Goal: Task Accomplishment & Management: Manage account settings

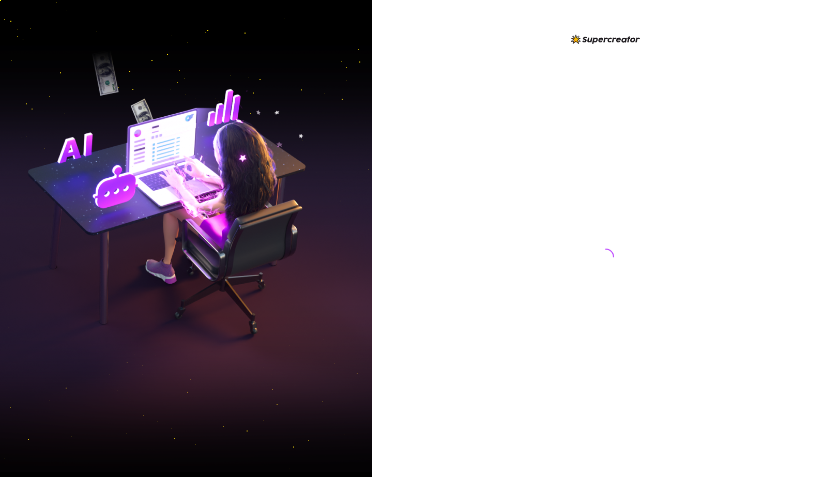
click at [653, 97] on div at bounding box center [606, 247] width 231 height 428
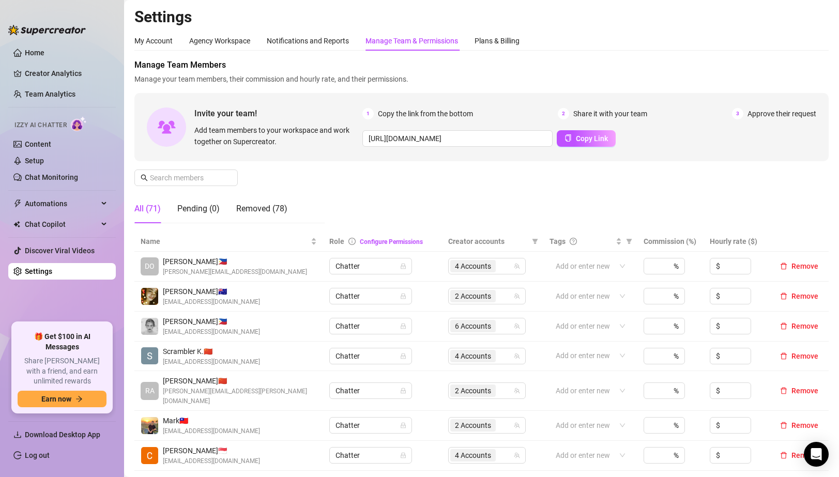
click at [44, 276] on link "Settings" at bounding box center [38, 271] width 27 height 8
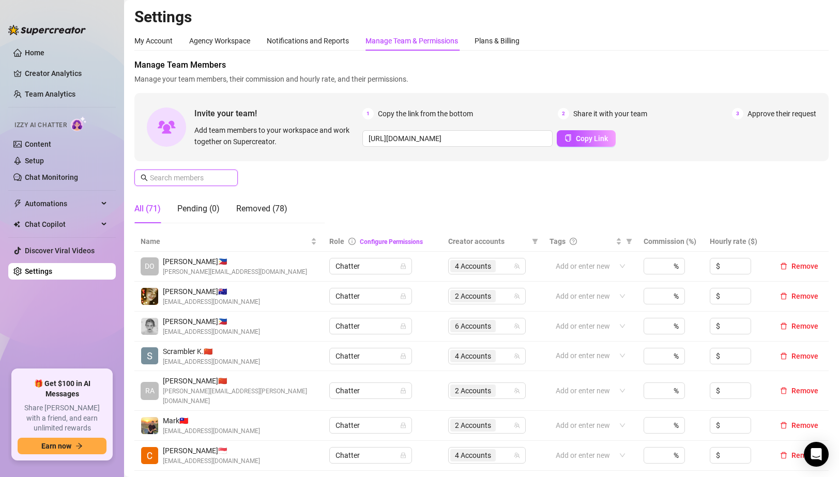
click at [219, 181] on input "text" at bounding box center [186, 177] width 73 height 11
click at [216, 179] on input "text" at bounding box center [186, 177] width 73 height 11
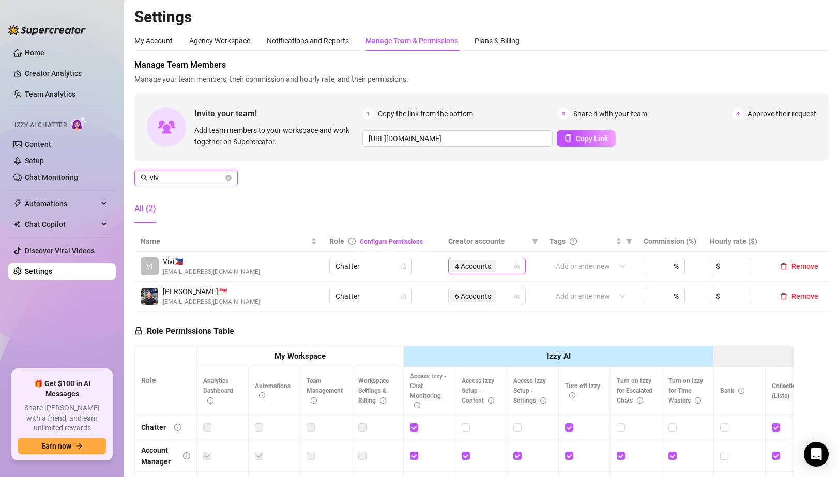
click at [495, 264] on span "4 Accounts" at bounding box center [472, 266] width 45 height 12
type input "viv"
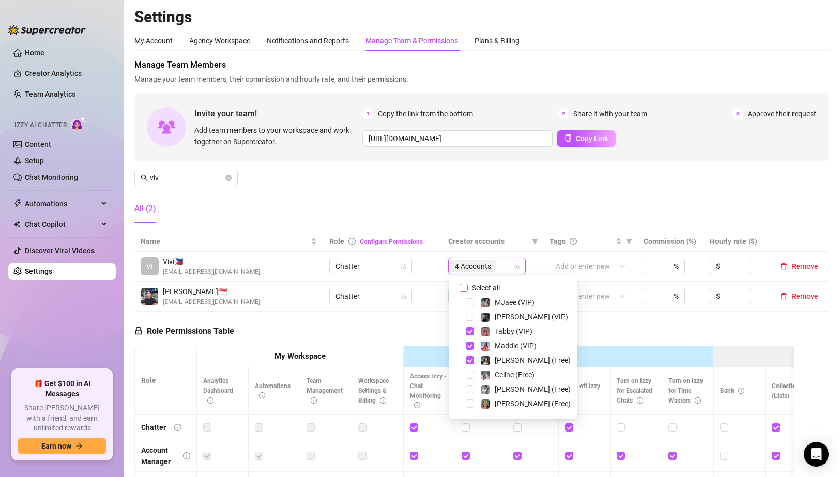
click at [463, 286] on input "Select all" at bounding box center [464, 288] width 8 height 8
checkbox input "false"
click at [471, 347] on span "Select tree node" at bounding box center [470, 346] width 8 height 8
click at [470, 361] on span "Select tree node" at bounding box center [470, 360] width 8 height 8
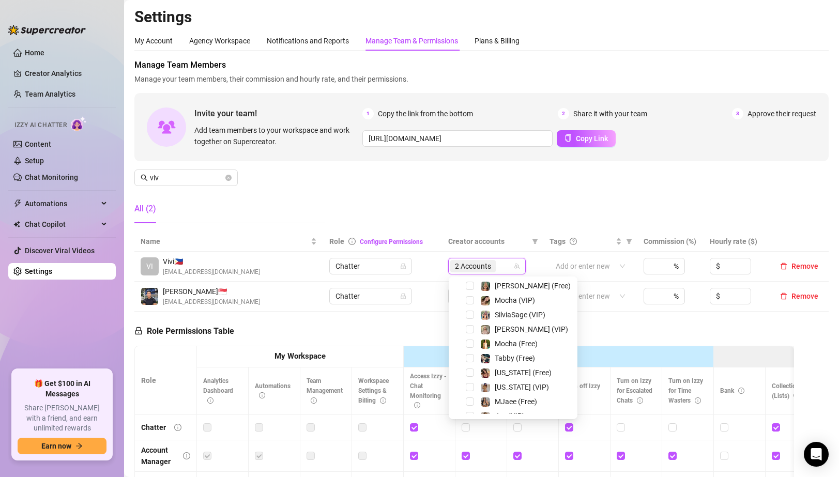
scroll to position [131, 0]
click at [469, 285] on span "Select tree node" at bounding box center [470, 287] width 8 height 8
click at [469, 332] on span "Select tree node" at bounding box center [470, 330] width 8 height 8
click at [411, 344] on div "Role Permissions Table Role My Workspace Izzy AI OnlyFans Side Menu OnlyFans Ch…" at bounding box center [464, 459] width 660 height 294
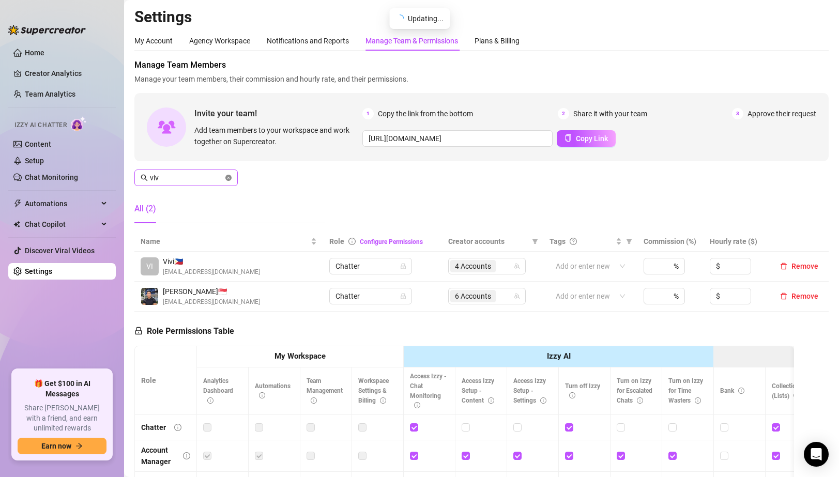
click at [231, 178] on icon "close-circle" at bounding box center [228, 178] width 6 height 6
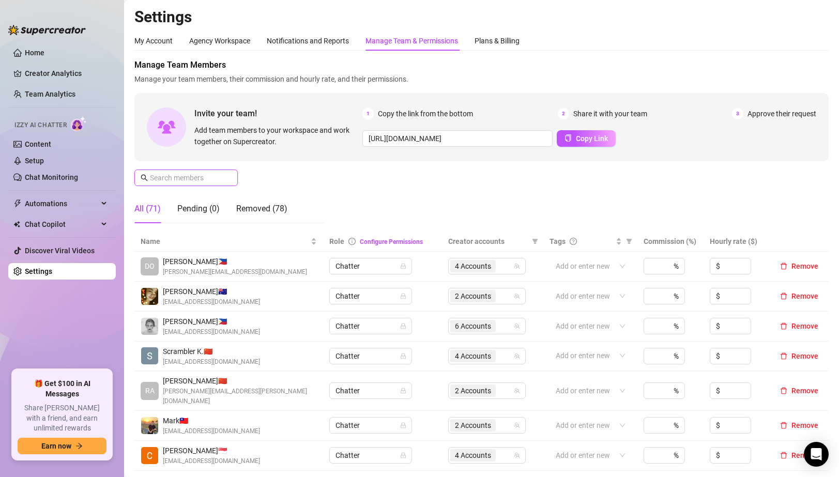
click at [199, 179] on input "text" at bounding box center [186, 177] width 73 height 11
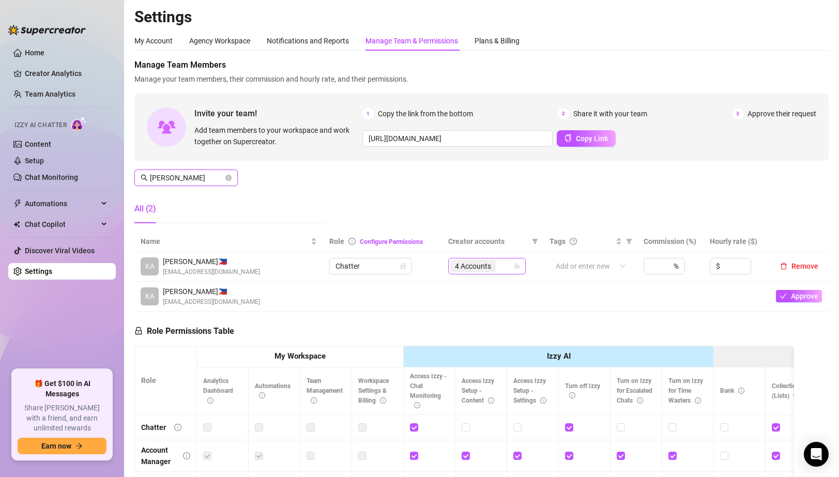
click at [478, 273] on div "4 Accounts" at bounding box center [474, 266] width 48 height 14
type input "[PERSON_NAME]"
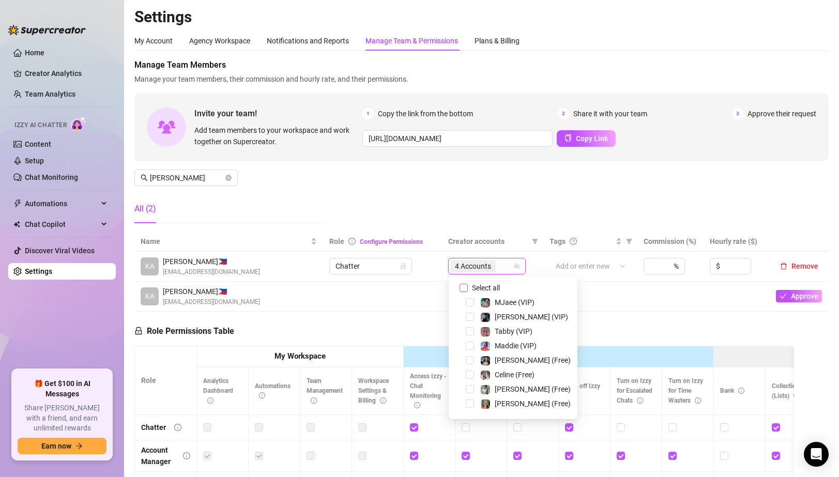
click at [466, 284] on input "Select all" at bounding box center [464, 288] width 8 height 8
checkbox input "false"
click at [469, 343] on span "Select tree node" at bounding box center [470, 346] width 8 height 8
click at [470, 361] on span "Select tree node" at bounding box center [470, 360] width 8 height 8
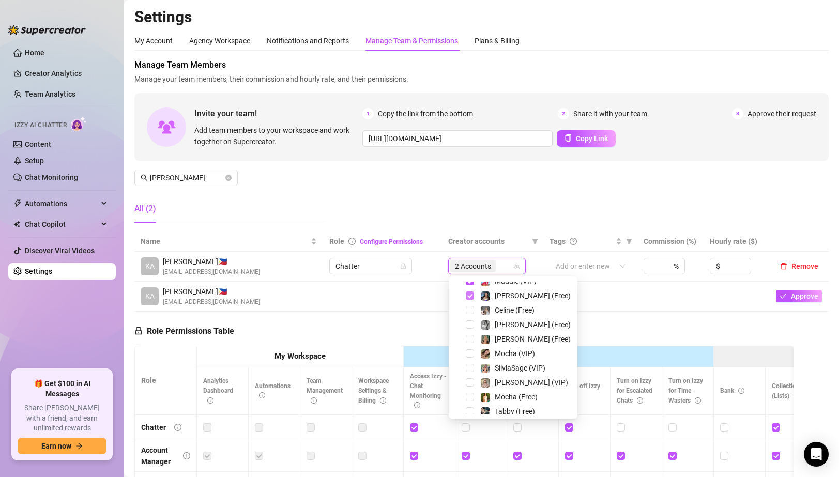
scroll to position [74, 0]
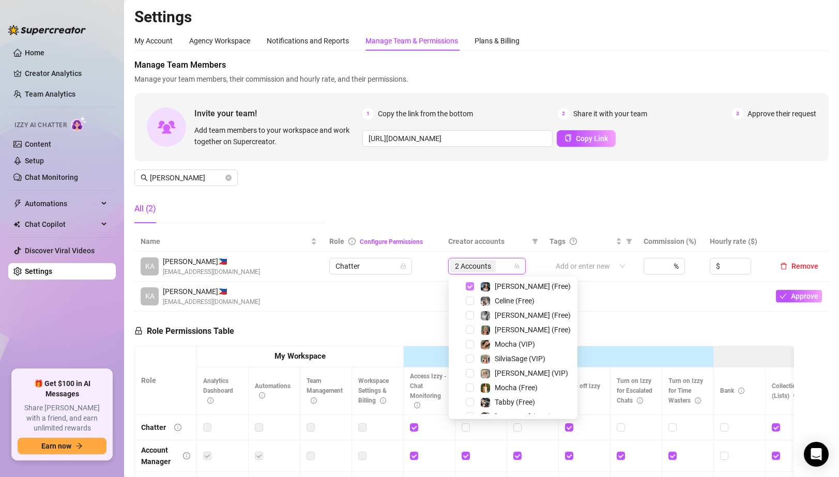
click at [470, 361] on span "Select tree node" at bounding box center [470, 359] width 8 height 8
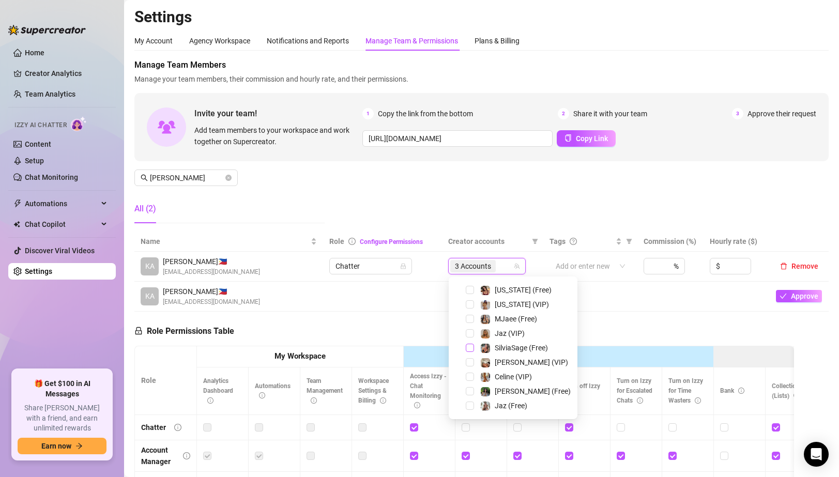
click at [466, 344] on span "Select tree node" at bounding box center [470, 348] width 8 height 8
click at [371, 324] on div "Role Permissions Table Role My Workspace Izzy AI OnlyFans Side Menu OnlyFans Ch…" at bounding box center [464, 459] width 660 height 294
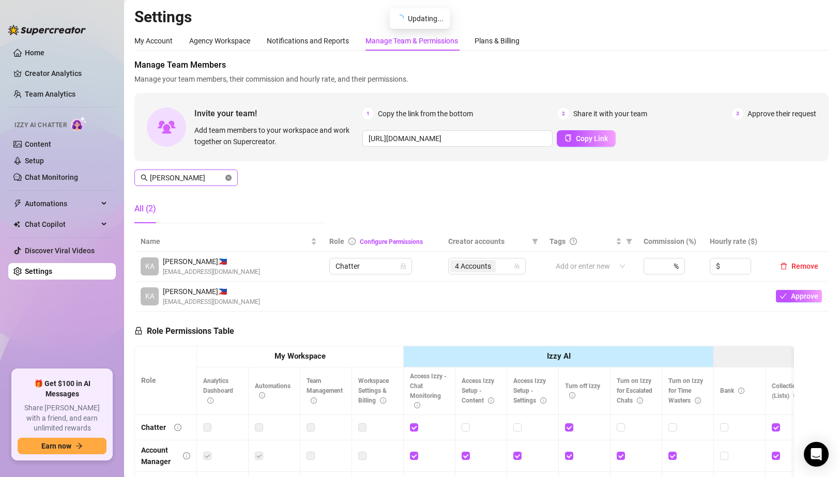
click at [226, 175] on icon "close-circle" at bounding box center [228, 178] width 6 height 6
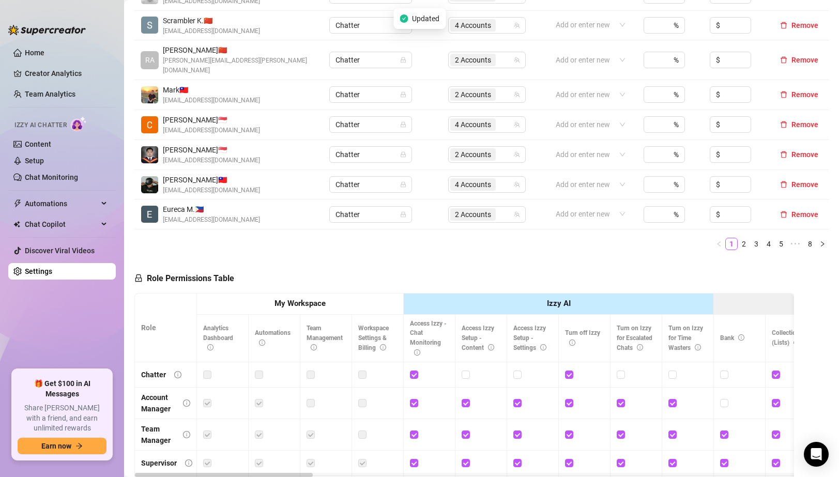
scroll to position [337, 0]
